Goal: Communication & Community: Ask a question

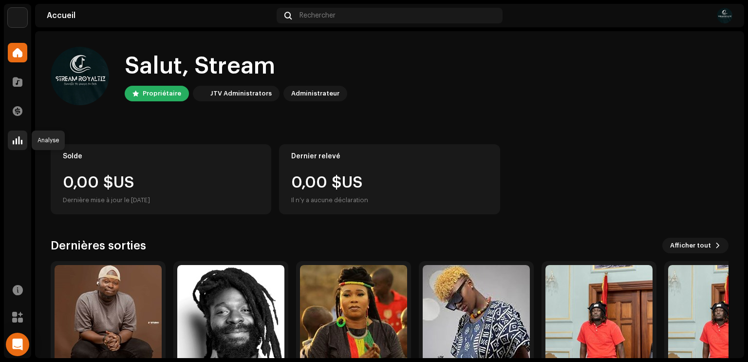
click at [26, 137] on div at bounding box center [17, 140] width 19 height 19
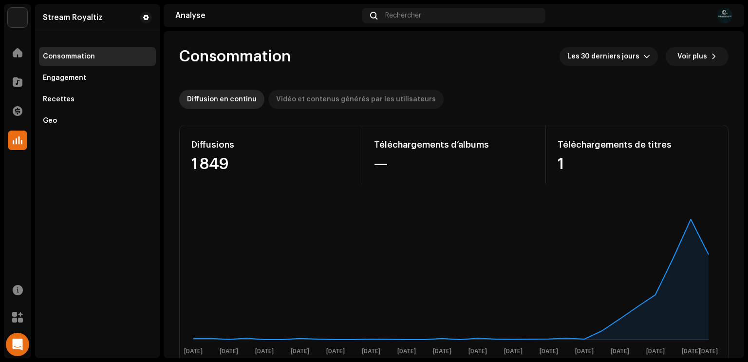
click at [343, 97] on div "Vidéo et contenus générés par les utilisateurs" at bounding box center [356, 99] width 160 height 19
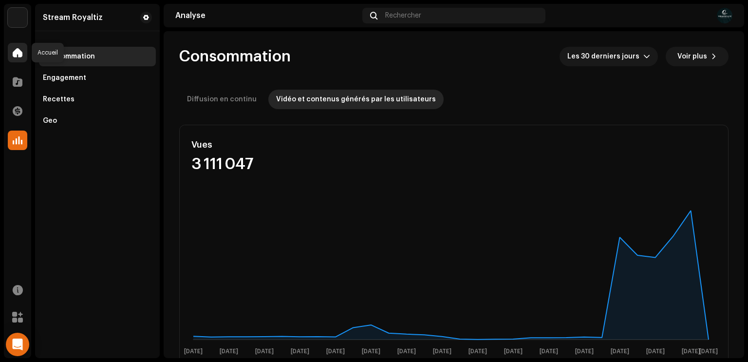
click at [20, 55] on span at bounding box center [18, 53] width 10 height 8
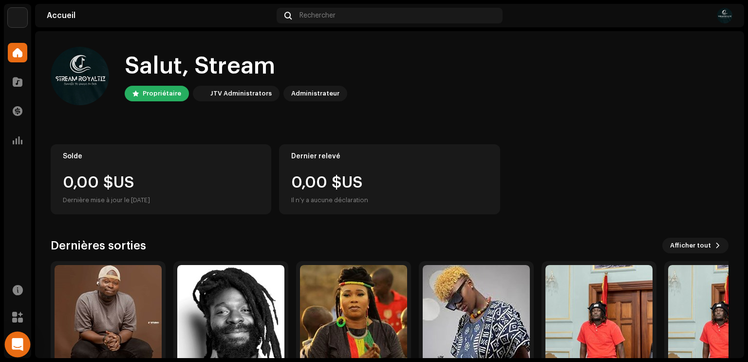
click at [24, 345] on div "Open Intercom Messenger" at bounding box center [18, 345] width 26 height 26
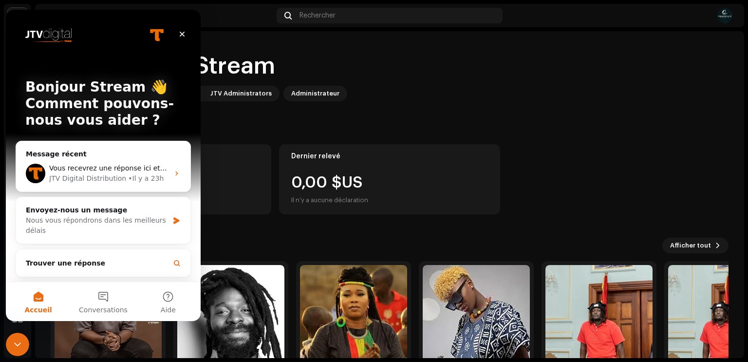
click at [23, 345] on div "Fermer le Messenger Intercom" at bounding box center [17, 344] width 23 height 23
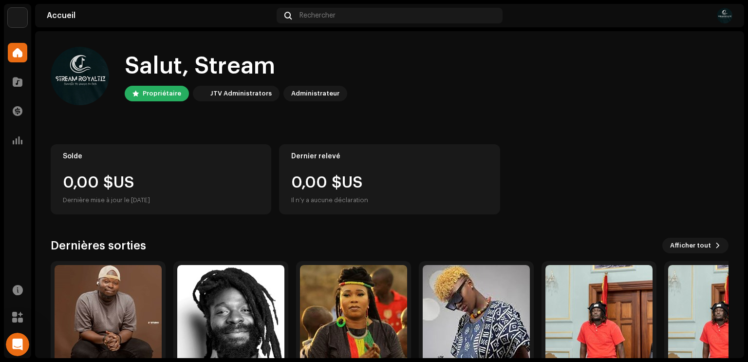
click at [23, 345] on icon "Ouvrir le Messenger Intercom" at bounding box center [18, 345] width 16 height 16
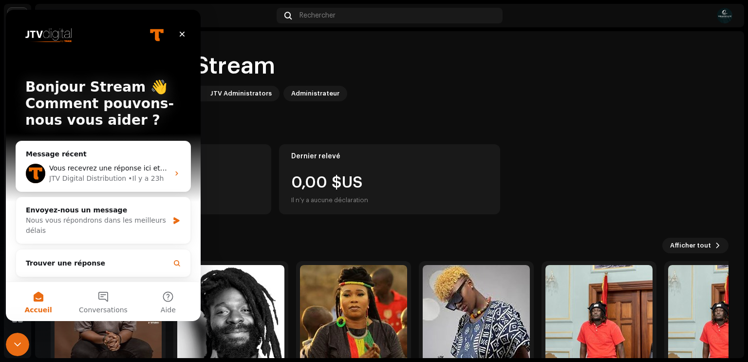
click at [23, 345] on div "Fermer le Messenger Intercom" at bounding box center [17, 344] width 23 height 23
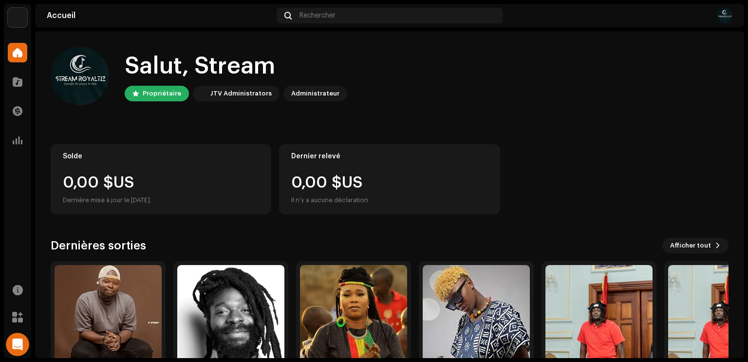
click at [25, 345] on div "Ouvrir le Messenger Intercom" at bounding box center [17, 344] width 32 height 32
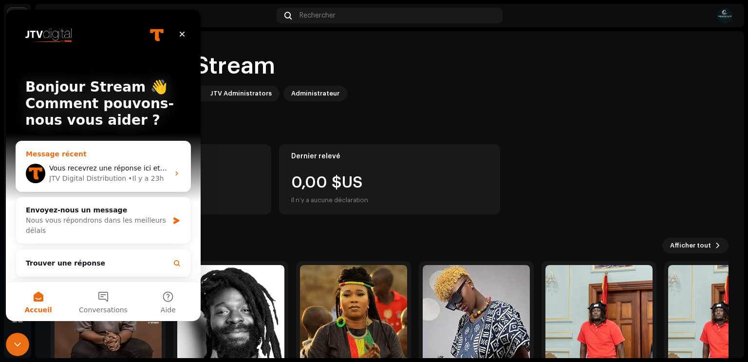
click at [107, 177] on div "JTV Digital Distribution" at bounding box center [87, 178] width 77 height 10
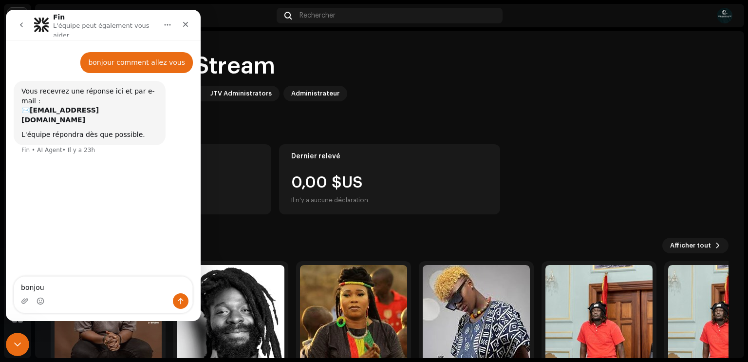
type textarea "bonjour"
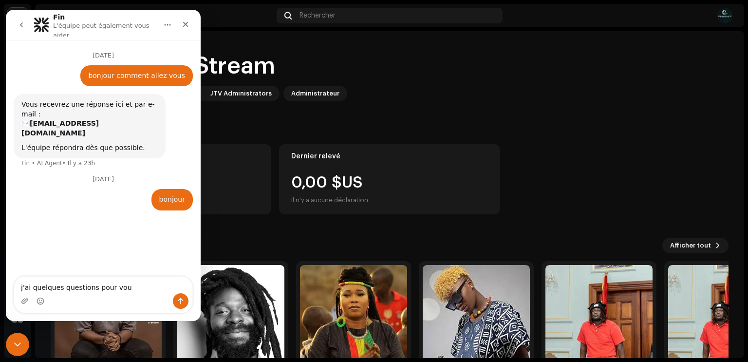
type textarea "j'ai quelques questions pour vous"
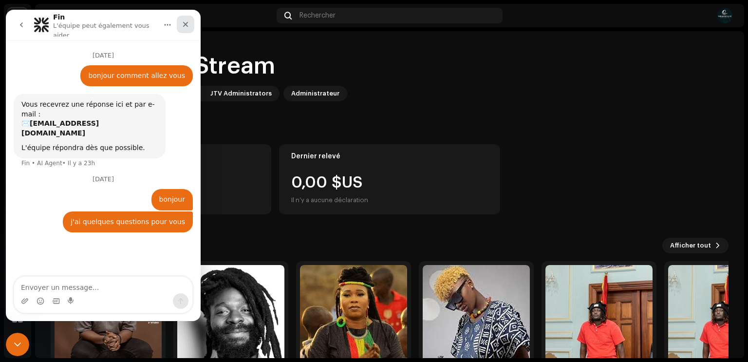
click at [192, 23] on div "Fermer" at bounding box center [186, 25] width 18 height 18
